Goal: Transaction & Acquisition: Subscribe to service/newsletter

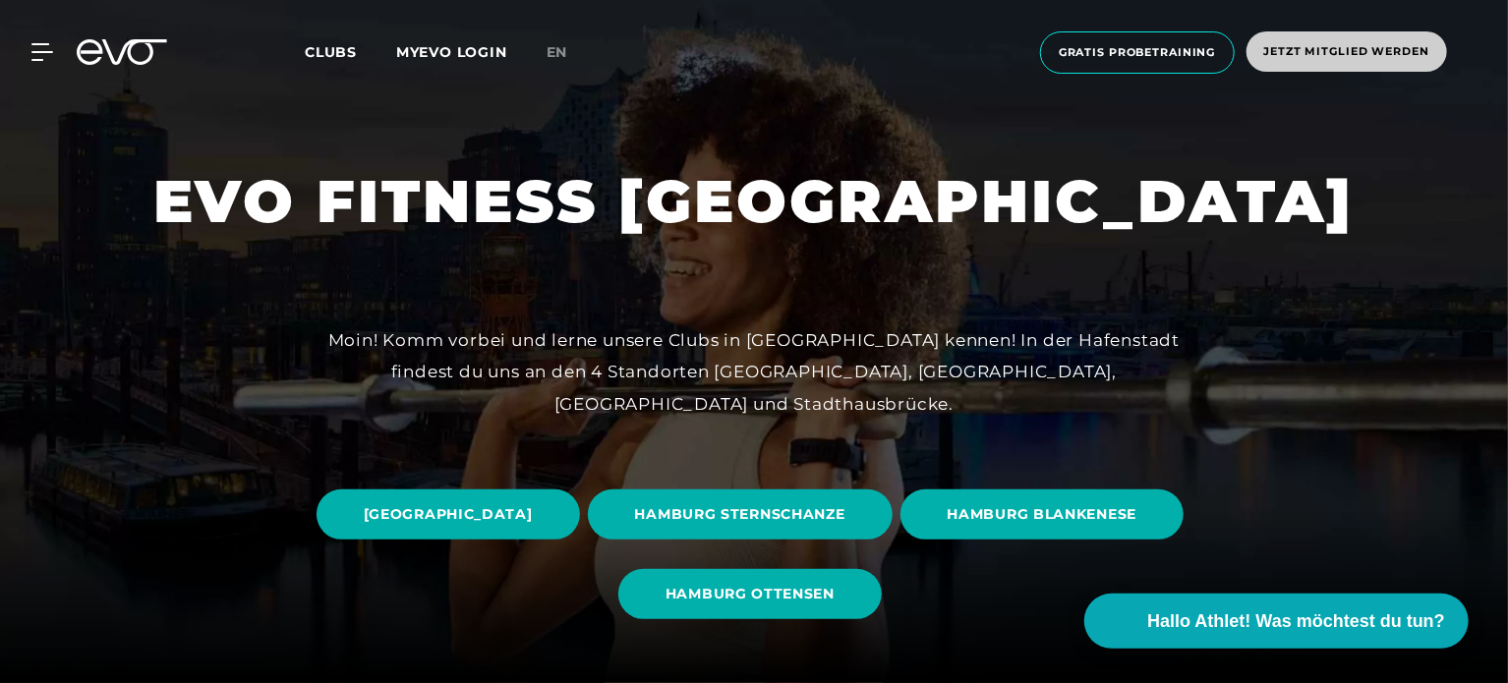
click at [1287, 57] on span "Jetzt Mitglied werden" at bounding box center [1346, 51] width 165 height 17
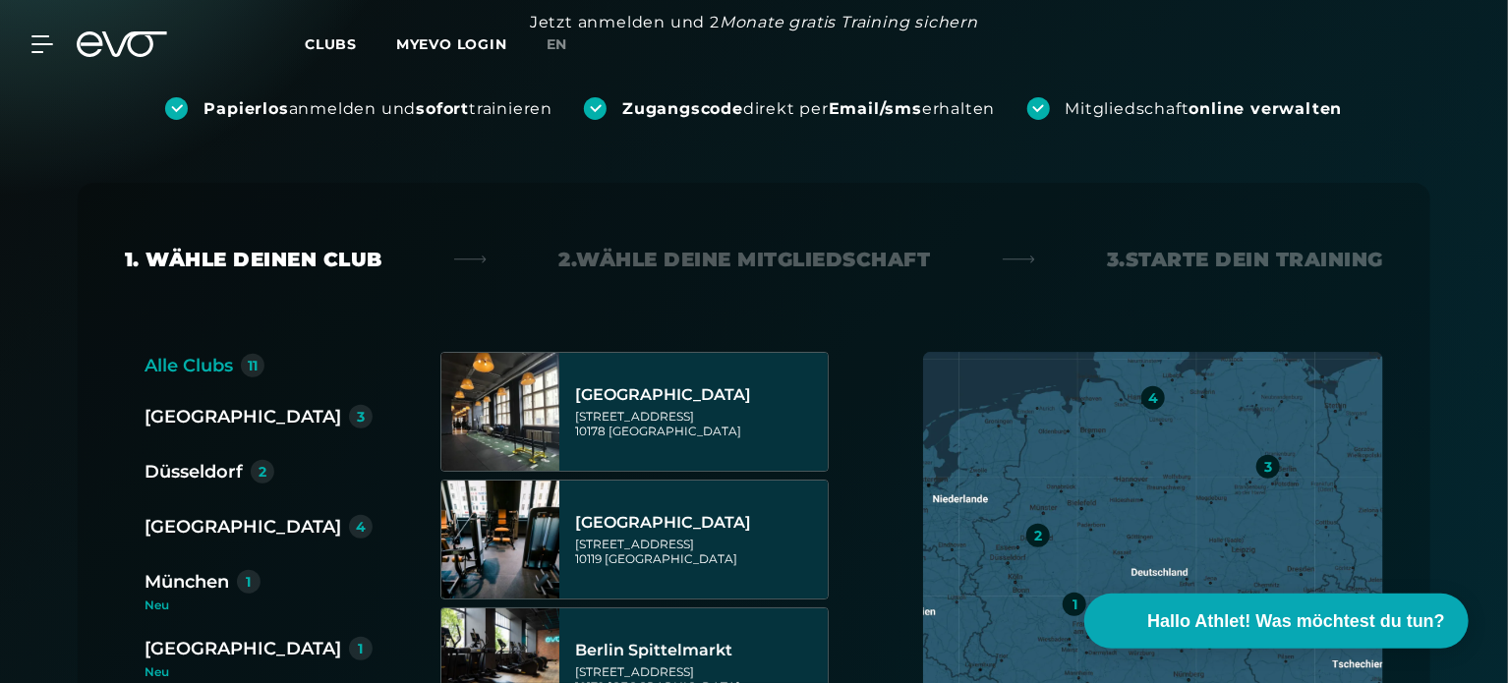
scroll to position [295, 0]
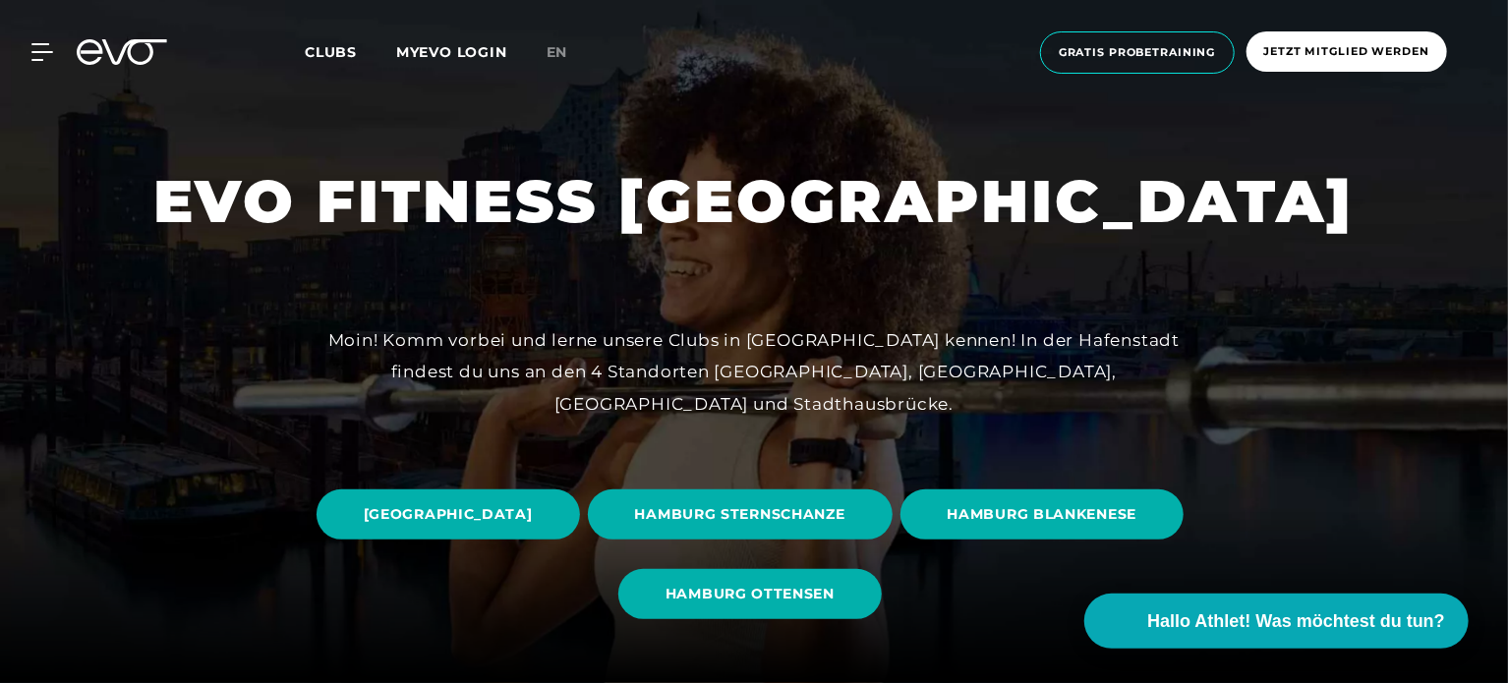
click at [1239, 204] on div at bounding box center [754, 341] width 1508 height 683
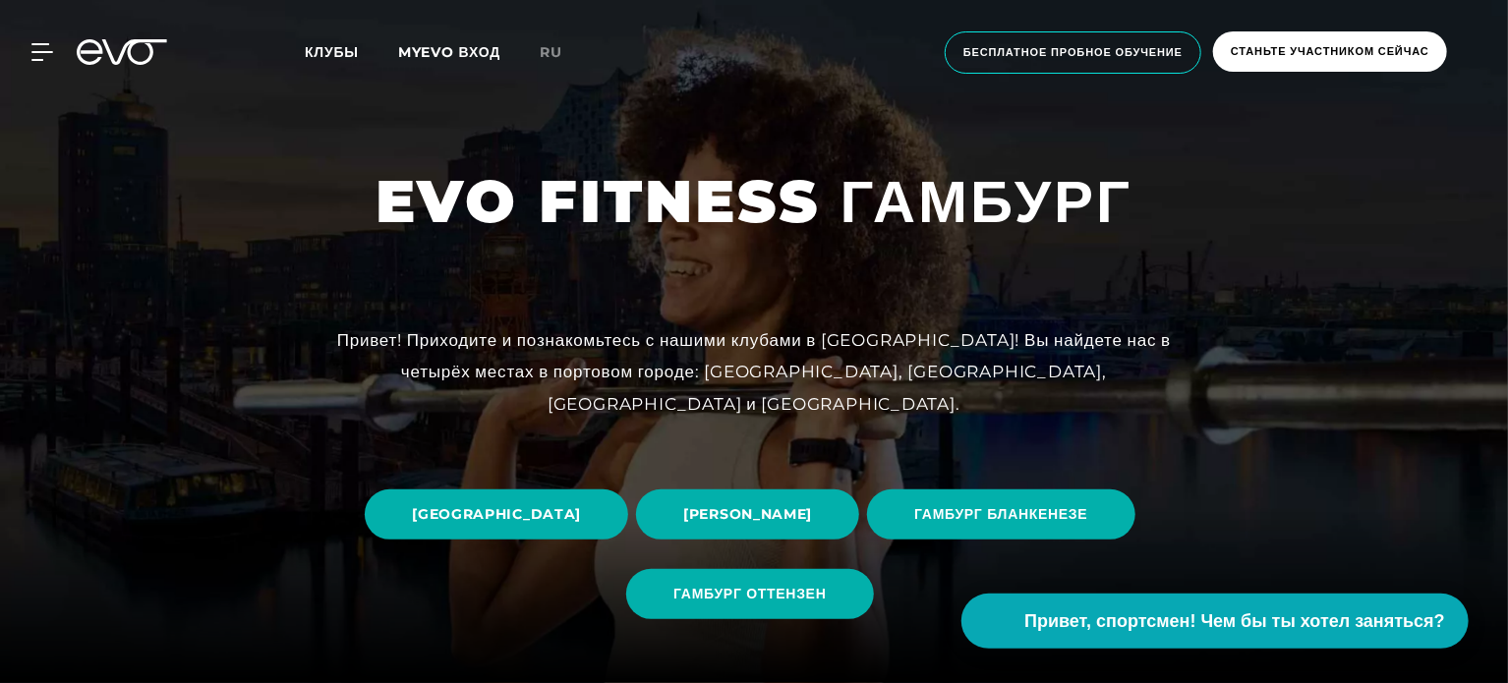
click at [412, 54] on font "MYEVO ВХОД" at bounding box center [449, 52] width 102 height 18
